Goal: Check status: Check status

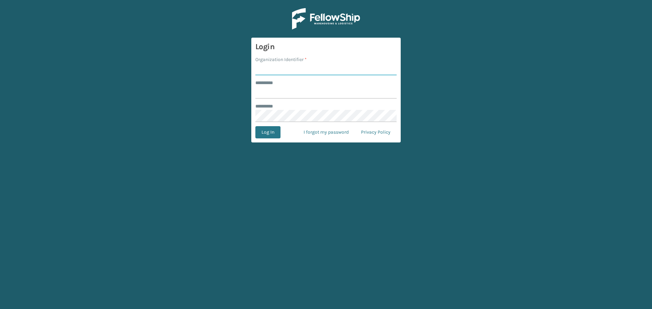
click at [278, 65] on input "Organization Identifier *" at bounding box center [325, 69] width 141 height 12
type input "superadminorganization"
click at [305, 94] on input "******** *" at bounding box center [325, 93] width 141 height 12
type input "*********"
drag, startPoint x: 348, startPoint y: 95, endPoint x: 377, endPoint y: 95, distance: 29.5
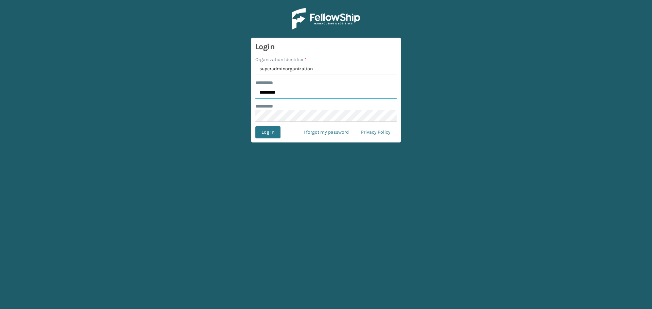
click at [348, 95] on input "*********" at bounding box center [325, 93] width 141 height 12
click at [265, 131] on button "Log In" at bounding box center [267, 132] width 25 height 12
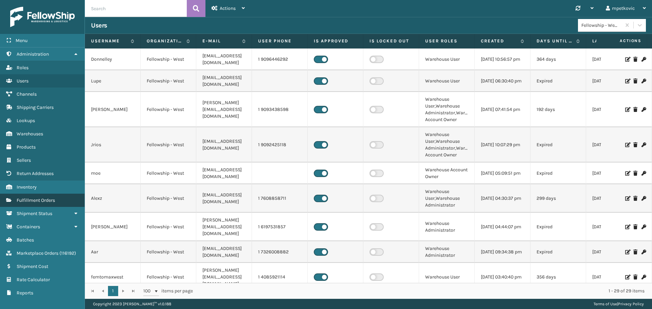
click at [44, 199] on span "Fulfillment Orders" at bounding box center [36, 201] width 38 height 6
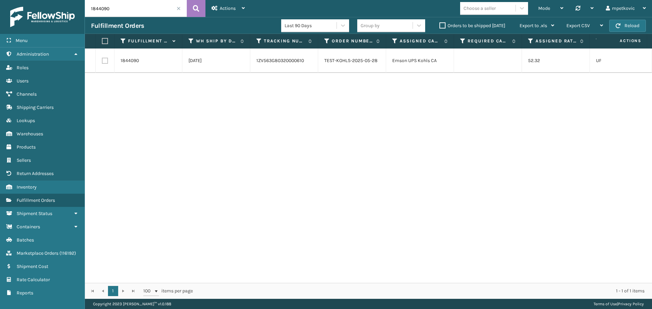
click at [130, 12] on input "1844090" at bounding box center [136, 8] width 102 height 17
paste input "2071081"
type input "2071081"
click at [194, 10] on icon at bounding box center [196, 8] width 6 height 10
click at [212, 163] on div "2071081 [DATE] 393057220790 114-4119645-6033027 [PERSON_NAME] FedEx $19.86 Ship…" at bounding box center [368, 166] width 567 height 235
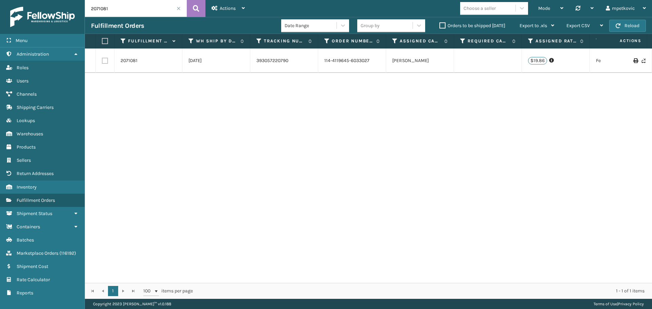
click at [196, 103] on div "2071081 [DATE] 393057220790 114-4119645-6033027 [PERSON_NAME] FedEx $19.86 Ship…" at bounding box center [368, 166] width 567 height 235
click at [137, 112] on div "2071081 [DATE] 393057220790 114-4119645-6033027 [PERSON_NAME] FedEx $19.86 Ship…" at bounding box center [368, 166] width 567 height 235
click at [152, 106] on div "2071081 [DATE] 393057220790 114-4119645-6033027 [PERSON_NAME] FedEx $19.86 Ship…" at bounding box center [368, 166] width 567 height 235
click at [160, 101] on div "2071081 [DATE] 393057220790 114-4119645-6033027 [PERSON_NAME] FedEx $19.86 Ship…" at bounding box center [368, 166] width 567 height 235
click at [127, 62] on link "2071081" at bounding box center [129, 60] width 17 height 7
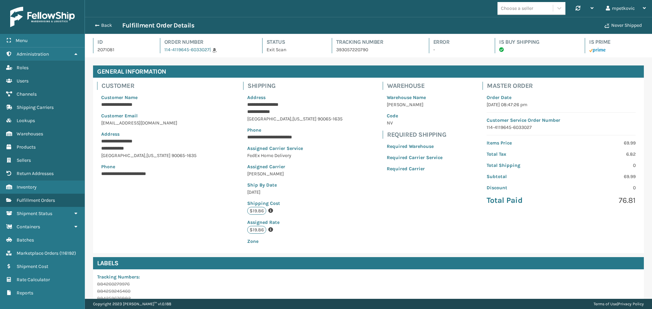
scroll to position [16, 567]
click at [347, 183] on div "**********" at bounding box center [368, 166] width 551 height 176
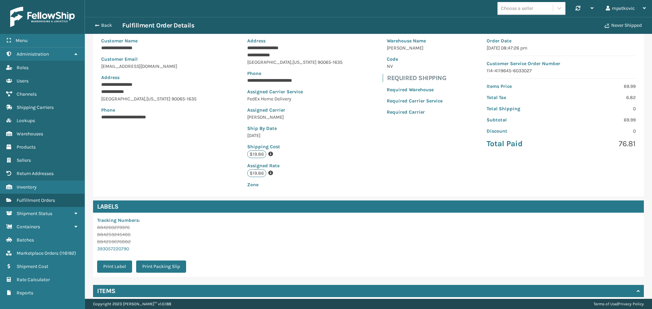
scroll to position [113, 0]
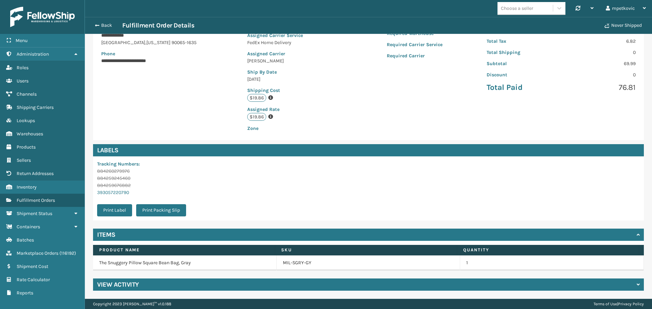
click at [200, 288] on div "View Activity" at bounding box center [368, 285] width 551 height 12
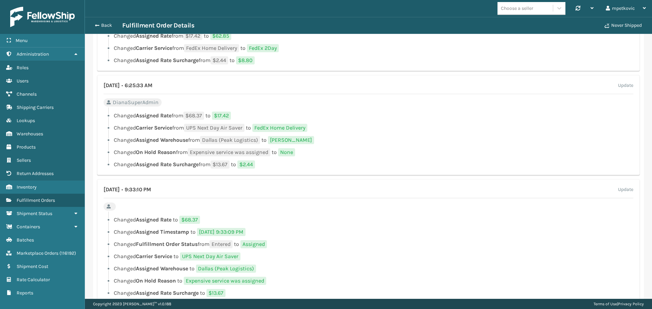
scroll to position [736, 0]
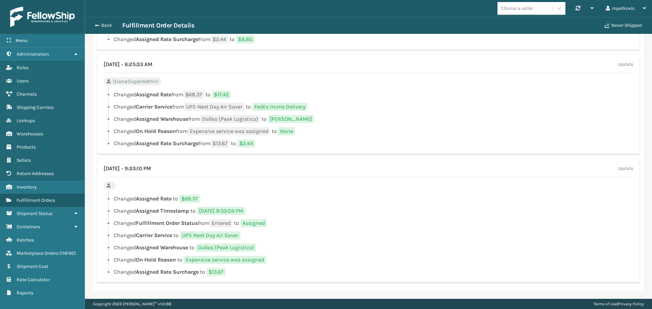
click at [373, 128] on li "Changed On Hold Reason from Expensive service was assigned to None" at bounding box center [369, 131] width 530 height 8
click at [367, 112] on ul "Changed Assigned Rate from $68.37 to $17.42 Changed Carrier Service from UPS Ne…" at bounding box center [369, 119] width 530 height 57
drag, startPoint x: 390, startPoint y: 123, endPoint x: 325, endPoint y: 123, distance: 64.2
click at [390, 123] on li "Changed Assigned Warehouse from [GEOGRAPHIC_DATA] (Peak Logistics) to [PERSON_N…" at bounding box center [369, 119] width 530 height 8
click at [334, 199] on li "Changed Assigned Rate to $68.37" at bounding box center [369, 199] width 530 height 8
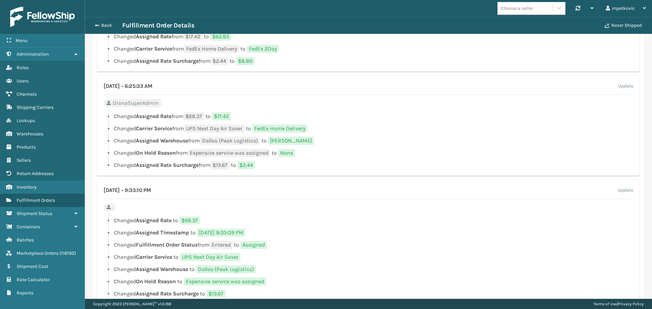
scroll to position [702, 0]
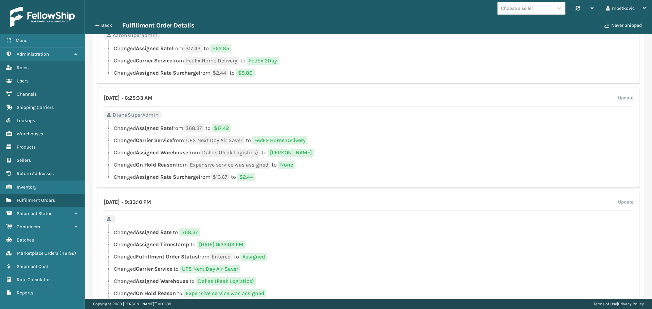
click at [438, 149] on li "Changed Assigned Warehouse from [GEOGRAPHIC_DATA] (Peak Logistics) to [PERSON_N…" at bounding box center [369, 153] width 530 height 8
click at [411, 120] on div "[DATE] • 6:25:33 AM Update DianaSuperAdmin Changed Assigned Rate from $68.37 to…" at bounding box center [368, 138] width 543 height 100
click at [403, 116] on div "[DATE] • 6:25:33 AM Update DianaSuperAdmin Changed Assigned Rate from $68.37 to…" at bounding box center [368, 138] width 543 height 100
click at [398, 115] on div "[DATE] • 6:25:33 AM Update DianaSuperAdmin Changed Assigned Rate from $68.37 to…" at bounding box center [368, 138] width 543 height 100
click at [396, 115] on div "[DATE] • 6:25:33 AM Update DianaSuperAdmin Changed Assigned Rate from $68.37 to…" at bounding box center [368, 138] width 543 height 100
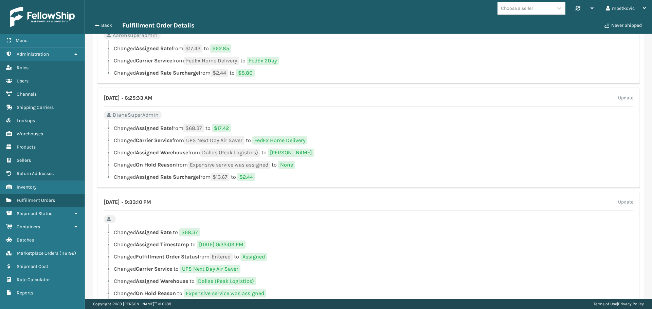
click at [397, 116] on div "[DATE] • 6:25:33 AM Update DianaSuperAdmin Changed Assigned Rate from $68.37 to…" at bounding box center [368, 138] width 543 height 100
click at [407, 158] on ul "Changed Assigned Rate from $68.37 to $17.42 Changed Carrier Service from UPS Ne…" at bounding box center [369, 152] width 530 height 57
click at [375, 134] on ul "Changed Assigned Rate from $68.37 to $17.42 Changed Carrier Service from UPS Ne…" at bounding box center [369, 152] width 530 height 57
click at [398, 153] on li "Changed Assigned Warehouse from [GEOGRAPHIC_DATA] (Peak Logistics) to [PERSON_N…" at bounding box center [369, 153] width 530 height 8
click at [402, 127] on li "Changed Assigned Rate from $68.37 to $17.42" at bounding box center [369, 128] width 530 height 8
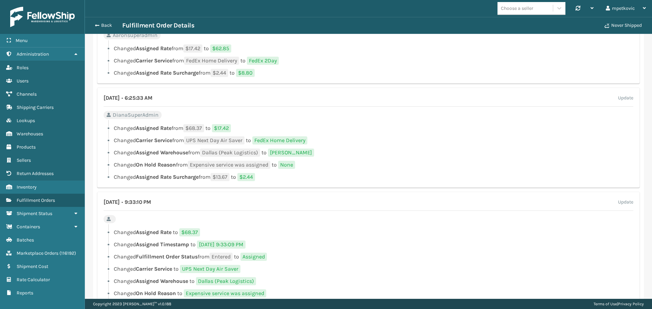
click at [402, 127] on li "Changed Assigned Rate from $68.37 to $17.42" at bounding box center [369, 128] width 530 height 8
click at [323, 92] on div "[DATE] • 6:25:33 AM Update DianaSuperAdmin Changed Assigned Rate from $68.37 to…" at bounding box center [368, 138] width 543 height 100
click at [332, 95] on div "[DATE] • 6:25:33 AM Update" at bounding box center [369, 100] width 530 height 13
click at [326, 66] on ul "Changed Assigned Rate from $17.42 to $62.85 Changed Carrier Service from FedEx …" at bounding box center [369, 60] width 530 height 33
click at [325, 66] on ul "Changed Assigned Rate from $17.42 to $62.85 Changed Carrier Service from FedEx …" at bounding box center [369, 60] width 530 height 33
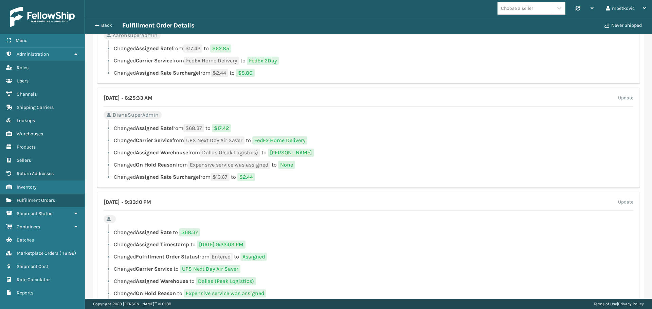
click at [348, 155] on li "Changed Assigned Warehouse from [GEOGRAPHIC_DATA] (Peak Logistics) to [PERSON_N…" at bounding box center [369, 153] width 530 height 8
click at [378, 122] on div at bounding box center [370, 122] width 525 height 4
click at [431, 144] on li "Changed Carrier Service from UPS Next Day Air Saver to FedEx Home Delivery" at bounding box center [369, 141] width 530 height 8
click at [414, 124] on div at bounding box center [370, 122] width 525 height 4
click at [404, 126] on li "Changed Assigned Rate from $68.37 to $17.42" at bounding box center [369, 128] width 530 height 8
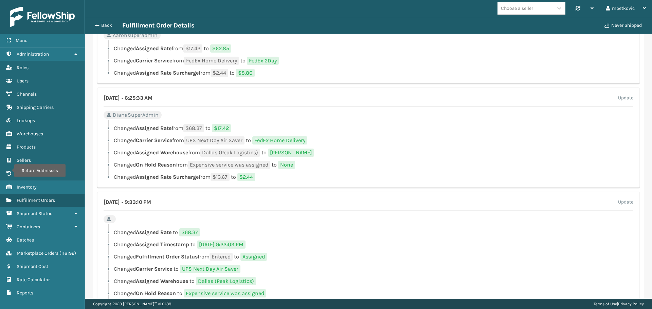
click at [398, 122] on div at bounding box center [370, 122] width 525 height 4
click at [390, 125] on li "Changed Assigned Rate from $68.37 to $17.42" at bounding box center [369, 128] width 530 height 8
click at [391, 123] on div at bounding box center [370, 122] width 525 height 4
click at [404, 116] on div "[DATE] • 6:25:33 AM Update DianaSuperAdmin Changed Assigned Rate from $68.37 to…" at bounding box center [368, 138] width 543 height 100
click at [403, 115] on div "[DATE] • 6:25:33 AM Update DianaSuperAdmin Changed Assigned Rate from $68.37 to…" at bounding box center [368, 138] width 543 height 100
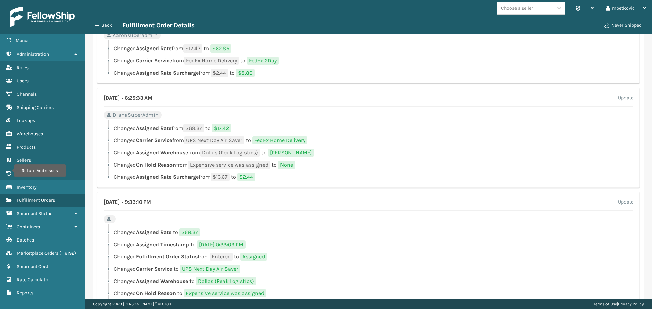
click at [398, 114] on div "[DATE] • 6:25:33 AM Update DianaSuperAdmin Changed Assigned Rate from $68.37 to…" at bounding box center [368, 138] width 543 height 100
click at [26, 305] on div "Menu Return Addresses Administration Return Addresses Roles Return Addresses Us…" at bounding box center [42, 154] width 85 height 309
click at [396, 130] on li "Changed Assigned Rate from $68.37 to $17.42" at bounding box center [369, 128] width 530 height 8
click at [393, 120] on div "[DATE] • 6:25:33 AM Update DianaSuperAdmin Changed Assigned Rate from $68.37 to…" at bounding box center [368, 138] width 543 height 100
click at [393, 118] on div "[DATE] • 6:25:33 AM Update DianaSuperAdmin Changed Assigned Rate from $68.37 to…" at bounding box center [368, 138] width 543 height 100
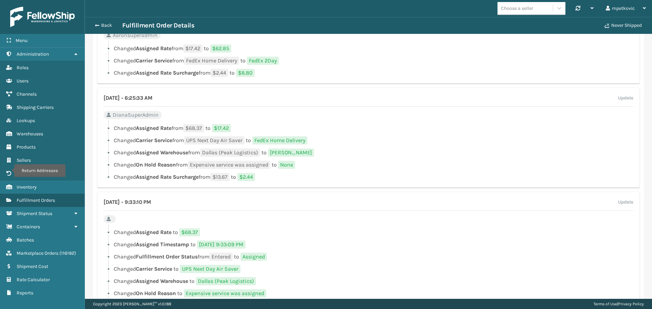
click at [383, 121] on div at bounding box center [370, 122] width 525 height 4
click at [346, 140] on li "Changed Carrier Service from UPS Next Day Air Saver to FedEx Home Delivery" at bounding box center [369, 141] width 530 height 8
click at [262, 129] on li "Changed Assigned Rate from $68.37 to $17.42" at bounding box center [369, 128] width 530 height 8
click at [170, 115] on div "[DATE] • 6:25:33 AM Update DianaSuperAdmin Changed Assigned Rate from $68.37 to…" at bounding box center [368, 138] width 543 height 100
click at [163, 114] on div "[DATE] • 6:25:33 AM Update DianaSuperAdmin Changed Assigned Rate from $68.37 to…" at bounding box center [368, 138] width 543 height 100
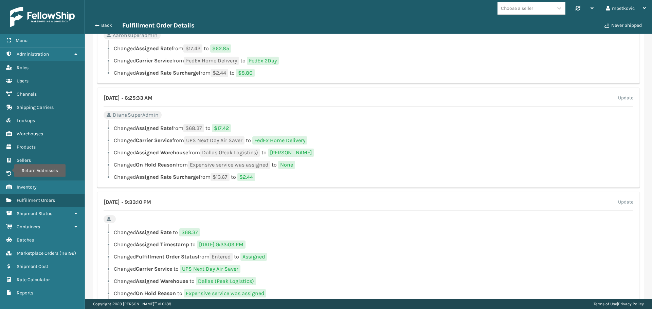
click at [308, 167] on li "Changed On Hold Reason from Expensive service was assigned to None" at bounding box center [369, 165] width 530 height 8
drag, startPoint x: 368, startPoint y: 157, endPoint x: 329, endPoint y: 152, distance: 38.7
click at [364, 156] on ul "Changed Assigned Rate from $68.37 to $17.42 Changed Carrier Service from UPS Ne…" at bounding box center [369, 152] width 530 height 57
click at [328, 152] on li "Changed Assigned Warehouse from [GEOGRAPHIC_DATA] (Peak Logistics) to [PERSON_N…" at bounding box center [369, 153] width 530 height 8
click at [202, 120] on div "[DATE] • 6:25:33 AM Update DianaSuperAdmin Changed Assigned Rate from $68.37 to…" at bounding box center [368, 138] width 543 height 100
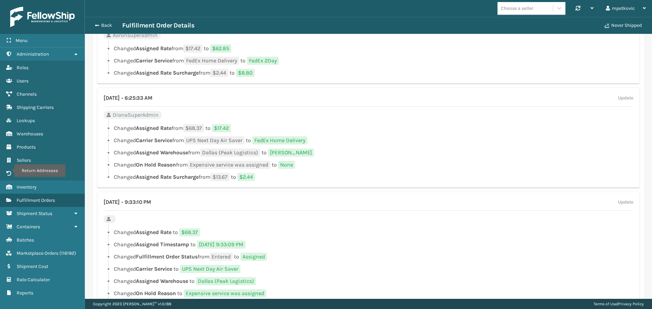
click at [155, 121] on div at bounding box center [370, 122] width 525 height 4
click at [123, 121] on div at bounding box center [370, 122] width 525 height 4
click at [101, 116] on div "[DATE] • 6:25:33 AM Update DianaSuperAdmin Changed Assigned Rate from $68.37 to…" at bounding box center [368, 138] width 543 height 100
click at [432, 119] on div "[DATE] • 6:25:33 AM Update DianaSuperAdmin Changed Assigned Rate from $68.37 to…" at bounding box center [368, 138] width 543 height 100
click at [370, 117] on div "[DATE] • 6:25:33 AM Update DianaSuperAdmin Changed Assigned Rate from $68.37 to…" at bounding box center [368, 138] width 543 height 100
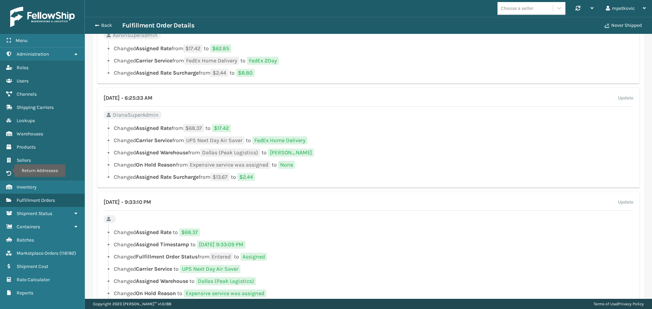
click at [356, 118] on div "[DATE] • 6:25:33 AM Update DianaSuperAdmin Changed Assigned Rate from $68.37 to…" at bounding box center [368, 138] width 543 height 100
drag, startPoint x: 202, startPoint y: 223, endPoint x: 188, endPoint y: 217, distance: 15.2
click at [202, 221] on div "[DATE] • 9:33:10 PM Update Changed Assigned Rate to $68.37 Changed Assigned Tim…" at bounding box center [368, 254] width 543 height 125
click at [160, 219] on div "[DATE] • 9:33:10 PM Update Changed Assigned Rate to $68.37 Changed Assigned Tim…" at bounding box center [368, 254] width 543 height 125
click at [132, 218] on div "[DATE] • 9:33:10 PM Update Changed Assigned Rate to $68.37 Changed Assigned Tim…" at bounding box center [368, 254] width 543 height 125
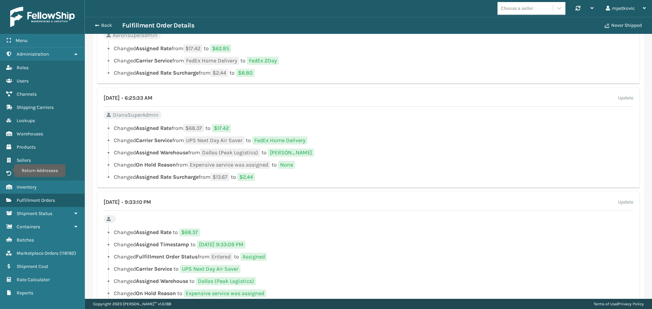
click at [125, 213] on div "[DATE] • 9:33:10 PM Update Changed Assigned Rate to $68.37 Changed Assigned Tim…" at bounding box center [368, 254] width 543 height 125
click at [371, 126] on li "Changed Assigned Rate from $68.37 to $17.42" at bounding box center [369, 128] width 530 height 8
click at [362, 126] on li "Changed Assigned Rate from $68.37 to $17.42" at bounding box center [369, 128] width 530 height 8
click at [385, 120] on div "[DATE] • 6:25:33 AM Update DianaSuperAdmin Changed Assigned Rate from $68.37 to…" at bounding box center [368, 138] width 543 height 100
drag, startPoint x: 387, startPoint y: 118, endPoint x: 394, endPoint y: 113, distance: 8.4
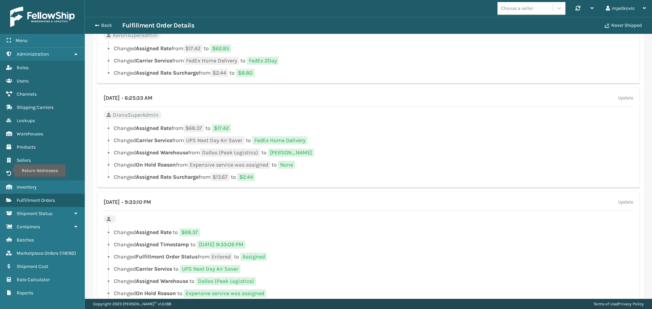
click at [390, 118] on div "[DATE] • 6:25:33 AM Update DianaSuperAdmin Changed Assigned Rate from $68.37 to…" at bounding box center [368, 138] width 543 height 100
click at [384, 113] on div "[DATE] • 6:25:33 AM Update DianaSuperAdmin Changed Assigned Rate from $68.37 to…" at bounding box center [368, 138] width 543 height 100
drag, startPoint x: 411, startPoint y: 121, endPoint x: 410, endPoint y: 117, distance: 4.6
click at [411, 119] on div "[DATE] • 6:25:33 AM Update DianaSuperAdmin Changed Assigned Rate from $68.37 to…" at bounding box center [368, 138] width 543 height 100
click at [404, 117] on div "[DATE] • 6:25:33 AM Update DianaSuperAdmin Changed Assigned Rate from $68.37 to…" at bounding box center [368, 138] width 543 height 100
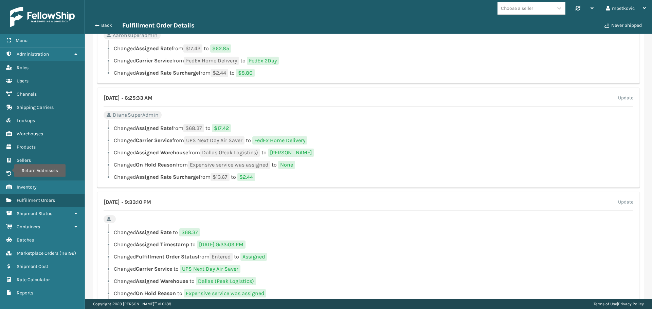
drag, startPoint x: 389, startPoint y: 124, endPoint x: 384, endPoint y: 125, distance: 4.6
click at [389, 124] on div at bounding box center [370, 122] width 525 height 4
click at [388, 130] on li "Changed Assigned Rate from $68.37 to $17.42" at bounding box center [369, 128] width 530 height 8
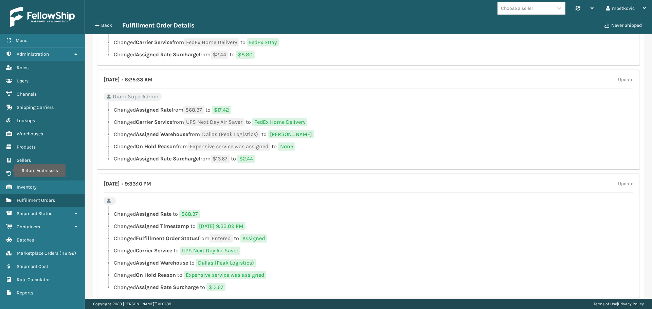
scroll to position [736, 0]
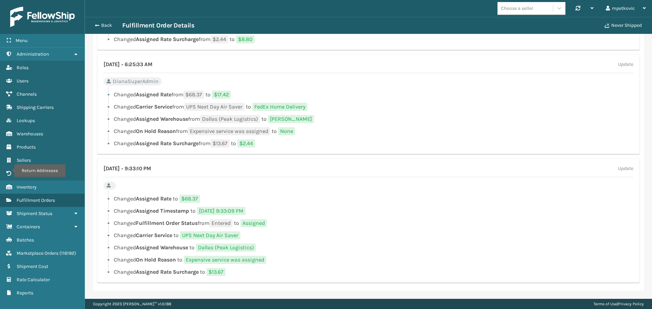
click at [359, 115] on li "Changed Assigned Warehouse from [GEOGRAPHIC_DATA] (Peak Logistics) to [PERSON_N…" at bounding box center [369, 119] width 530 height 8
drag, startPoint x: 164, startPoint y: 165, endPoint x: 418, endPoint y: 116, distance: 258.4
click at [418, 116] on li "Changed Assigned Warehouse from [GEOGRAPHIC_DATA] (Peak Logistics) to [PERSON_N…" at bounding box center [369, 119] width 530 height 8
click at [377, 116] on li "Changed Assigned Warehouse from [GEOGRAPHIC_DATA] (Peak Logistics) to [PERSON_N…" at bounding box center [369, 119] width 530 height 8
click at [355, 211] on li "Changed Assigned Timestamp to [DATE] 9:33:09 PM" at bounding box center [369, 211] width 530 height 8
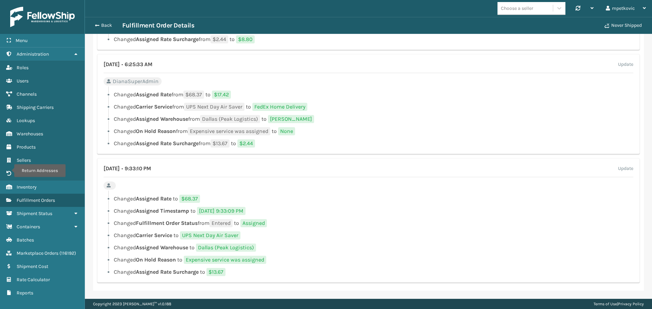
click at [325, 210] on li "Changed Assigned Timestamp to [DATE] 9:33:09 PM" at bounding box center [369, 211] width 530 height 8
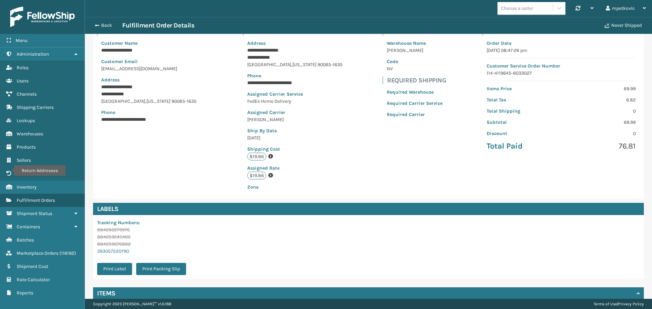
scroll to position [0, 0]
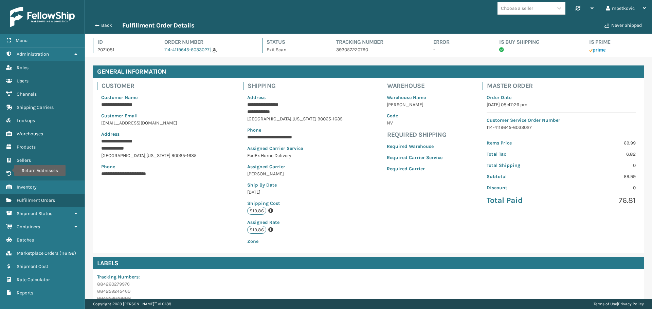
click at [108, 47] on p "2071081" at bounding box center [122, 49] width 50 height 7
drag, startPoint x: 108, startPoint y: 47, endPoint x: 114, endPoint y: 44, distance: 6.5
click at [108, 47] on p "2071081" at bounding box center [122, 49] width 50 height 7
copy p "2071081"
click at [116, 43] on h4 "Id" at bounding box center [122, 42] width 50 height 8
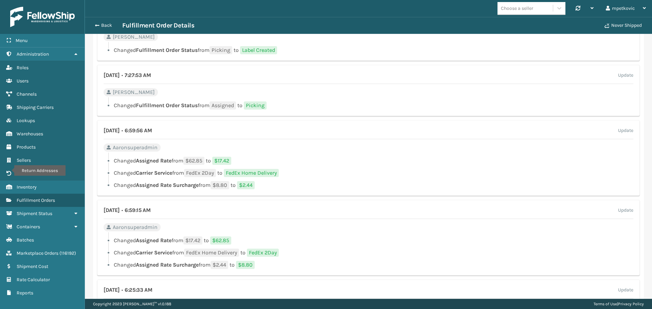
scroll to position [736, 0]
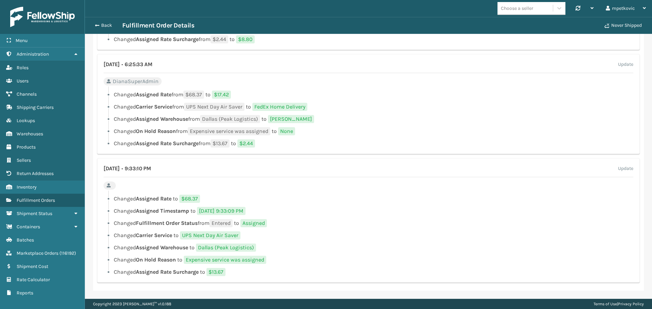
click at [330, 179] on div "[DATE] • 9:33:10 PM Update Changed Assigned Rate to $68.37 Changed Assigned Tim…" at bounding box center [368, 220] width 543 height 125
click at [369, 120] on li "Changed Assigned Warehouse from [GEOGRAPHIC_DATA] (Peak Logistics) to [PERSON_N…" at bounding box center [369, 119] width 530 height 8
click at [363, 105] on li "Changed Carrier Service from UPS Next Day Air Saver to FedEx Home Delivery" at bounding box center [369, 107] width 530 height 8
click at [345, 93] on li "Changed Assigned Rate from $68.37 to $17.42" at bounding box center [369, 95] width 530 height 8
click at [355, 89] on div at bounding box center [370, 89] width 525 height 4
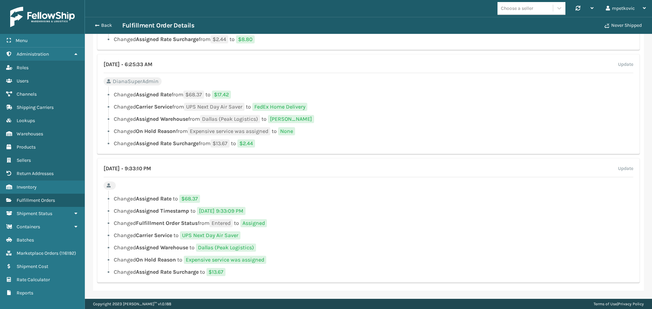
click at [313, 230] on ul "Changed Assigned Rate to $68.37 Changed Assigned Timestamp to [DATE] 9:33:09 PM…" at bounding box center [369, 236] width 530 height 82
click at [323, 212] on li "Changed Assigned Timestamp to [DATE] 9:33:09 PM" at bounding box center [369, 211] width 530 height 8
click at [355, 222] on li "Changed Fulfillment Order Status from Entered to Assigned" at bounding box center [369, 223] width 530 height 8
click at [341, 227] on li "Changed Fulfillment Order Status from Entered to Assigned" at bounding box center [369, 223] width 530 height 8
click at [345, 222] on li "Changed Fulfillment Order Status from Entered to Assigned" at bounding box center [369, 223] width 530 height 8
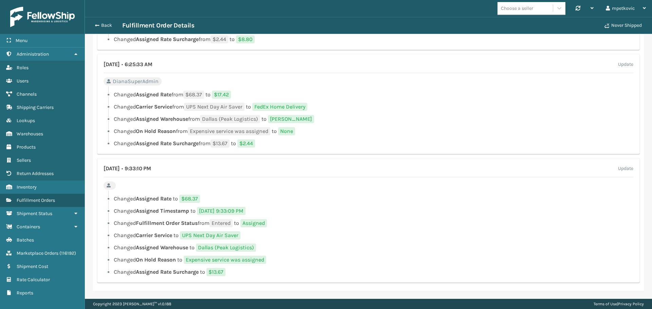
click at [150, 243] on ul "Changed Assigned Rate to $68.37 Changed Assigned Timestamp to [DATE] 9:33:09 PM…" at bounding box center [369, 236] width 530 height 82
click at [139, 241] on ul "Changed Assigned Rate to $68.37 Changed Assigned Timestamp to [DATE] 9:33:09 PM…" at bounding box center [369, 236] width 530 height 82
click at [280, 236] on li "Changed Carrier Service to UPS Next Day Air Saver" at bounding box center [369, 236] width 530 height 8
click at [265, 235] on li "Changed Carrier Service to UPS Next Day Air Saver" at bounding box center [369, 236] width 530 height 8
click at [305, 248] on li "Changed Assigned Warehouse to [GEOGRAPHIC_DATA] (Peak Logistics)" at bounding box center [369, 248] width 530 height 8
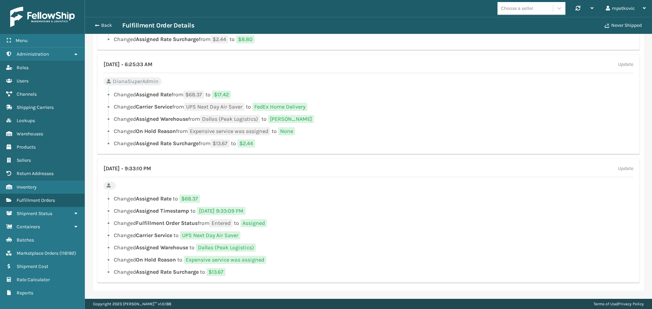
click at [308, 226] on li "Changed Fulfillment Order Status from Entered to Assigned" at bounding box center [369, 223] width 530 height 8
click at [242, 189] on div "[DATE] • 9:33:10 PM Update Changed Assigned Rate to $68.37 Changed Assigned Tim…" at bounding box center [368, 220] width 543 height 125
click at [141, 186] on div "[DATE] • 9:33:10 PM Update Changed Assigned Rate to $68.37 Changed Assigned Tim…" at bounding box center [368, 220] width 543 height 125
click at [117, 190] on div "[DATE] • 9:33:10 PM Update Changed Assigned Rate to $68.37 Changed Assigned Tim…" at bounding box center [368, 220] width 543 height 125
click at [127, 188] on div "[DATE] • 9:33:10 PM Update Changed Assigned Rate to $68.37 Changed Assigned Tim…" at bounding box center [368, 220] width 543 height 125
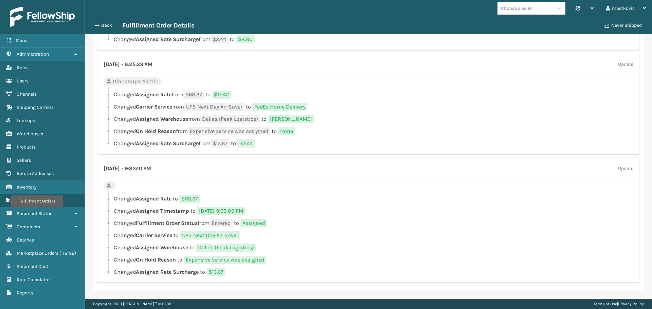
click at [339, 146] on li "Changed Assigned Rate Surcharge from $13.67 to $2.44" at bounding box center [369, 144] width 530 height 8
drag, startPoint x: 228, startPoint y: 200, endPoint x: 216, endPoint y: 190, distance: 15.9
click at [216, 190] on div "[DATE] • 9:33:10 PM Update Changed Assigned Rate to $68.37 Changed Assigned Tim…" at bounding box center [368, 220] width 543 height 125
click at [309, 194] on div at bounding box center [370, 193] width 525 height 4
click at [342, 200] on li "Changed Assigned Rate to $68.37" at bounding box center [369, 199] width 530 height 8
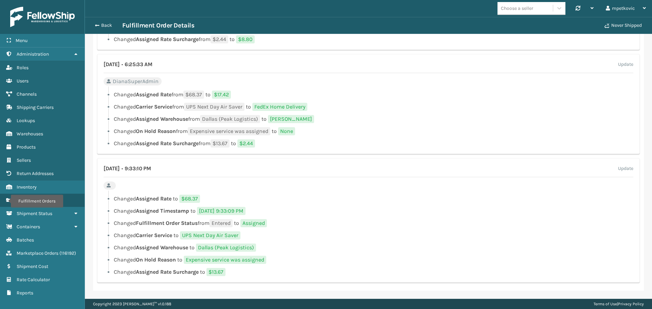
click at [179, 185] on div "[DATE] • 9:33:10 PM Update Changed Assigned Rate to $68.37 Changed Assigned Tim…" at bounding box center [368, 220] width 543 height 125
click at [157, 174] on div "[DATE] • 9:33:10 PM Update" at bounding box center [369, 171] width 530 height 13
click at [127, 174] on div "[DATE] • 9:33:10 PM Update" at bounding box center [369, 171] width 530 height 13
click at [128, 172] on h4 "[DATE] • 9:33:10 PM" at bounding box center [127, 169] width 47 height 8
click at [348, 241] on ul "Changed Assigned Rate to $68.37 Changed Assigned Timestamp to [DATE] 9:33:09 PM…" at bounding box center [369, 236] width 530 height 82
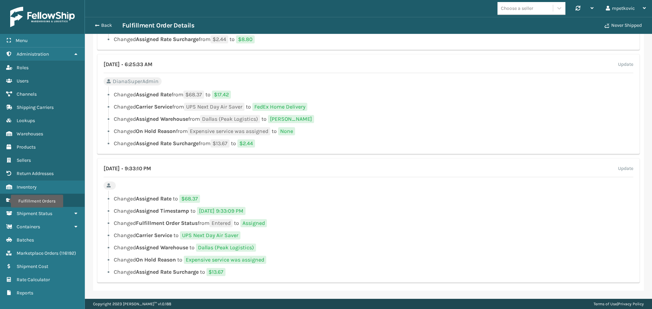
click at [317, 208] on li "Changed Assigned Timestamp to [DATE] 9:33:09 PM" at bounding box center [369, 211] width 530 height 8
click at [420, 213] on li "Changed Assigned Timestamp to [DATE] 9:33:09 PM" at bounding box center [369, 211] width 530 height 8
click at [296, 185] on div "[DATE] • 9:33:10 PM Update Changed Assigned Rate to $68.37 Changed Assigned Tim…" at bounding box center [368, 220] width 543 height 125
click at [149, 186] on div "[DATE] • 9:33:10 PM Update Changed Assigned Rate to $68.37 Changed Assigned Tim…" at bounding box center [368, 220] width 543 height 125
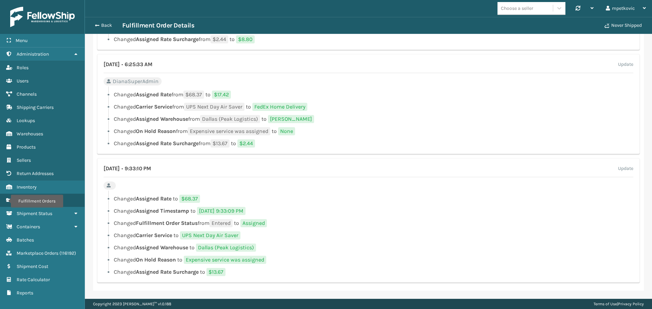
click at [144, 185] on div "[DATE] • 9:33:10 PM Update Changed Assigned Rate to $68.37 Changed Assigned Tim…" at bounding box center [368, 220] width 543 height 125
click at [144, 184] on div "[DATE] • 9:33:10 PM Update Changed Assigned Rate to $68.37 Changed Assigned Tim…" at bounding box center [368, 220] width 543 height 125
click at [148, 184] on div "[DATE] • 9:33:10 PM Update Changed Assigned Rate to $68.37 Changed Assigned Tim…" at bounding box center [368, 220] width 543 height 125
click at [142, 186] on div "[DATE] • 9:33:10 PM Update Changed Assigned Rate to $68.37 Changed Assigned Tim…" at bounding box center [368, 220] width 543 height 125
click at [143, 184] on div "[DATE] • 9:33:10 PM Update Changed Assigned Rate to $68.37 Changed Assigned Tim…" at bounding box center [368, 220] width 543 height 125
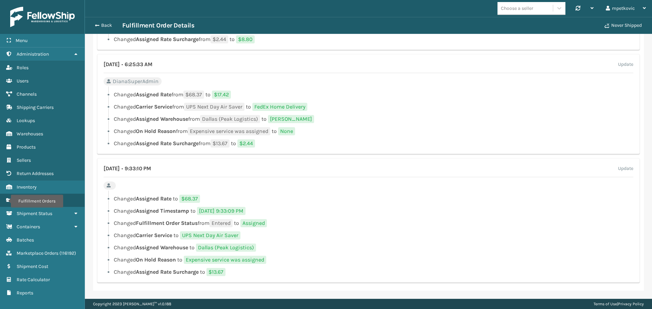
click at [143, 184] on div "[DATE] • 9:33:10 PM Update Changed Assigned Rate to $68.37 Changed Assigned Tim…" at bounding box center [368, 220] width 543 height 125
click at [290, 190] on div "[DATE] • 9:33:10 PM Update Changed Assigned Rate to $68.37 Changed Assigned Tim…" at bounding box center [368, 220] width 543 height 125
click at [159, 184] on div "[DATE] • 9:33:10 PM Update Changed Assigned Rate to $68.37 Changed Assigned Tim…" at bounding box center [368, 220] width 543 height 125
click at [263, 202] on li "Changed Assigned Rate to $68.37" at bounding box center [369, 199] width 530 height 8
